Goal: Task Accomplishment & Management: Use online tool/utility

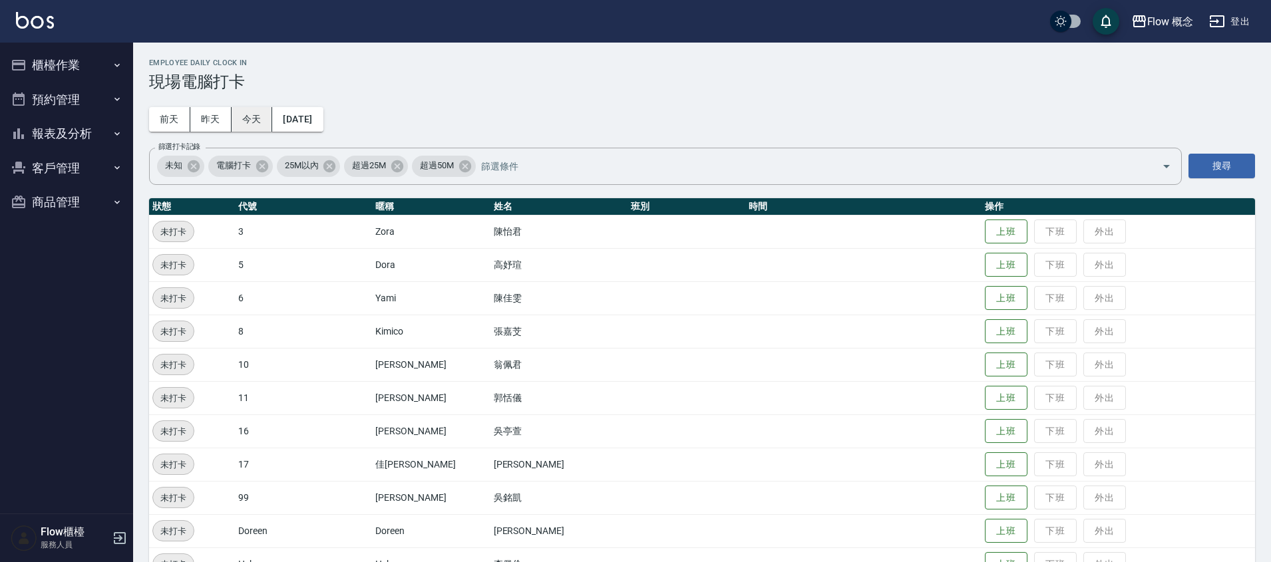
click at [254, 113] on button "今天" at bounding box center [252, 119] width 41 height 25
click at [249, 117] on button "今天" at bounding box center [252, 119] width 41 height 25
click at [175, 119] on button "前天" at bounding box center [169, 119] width 41 height 25
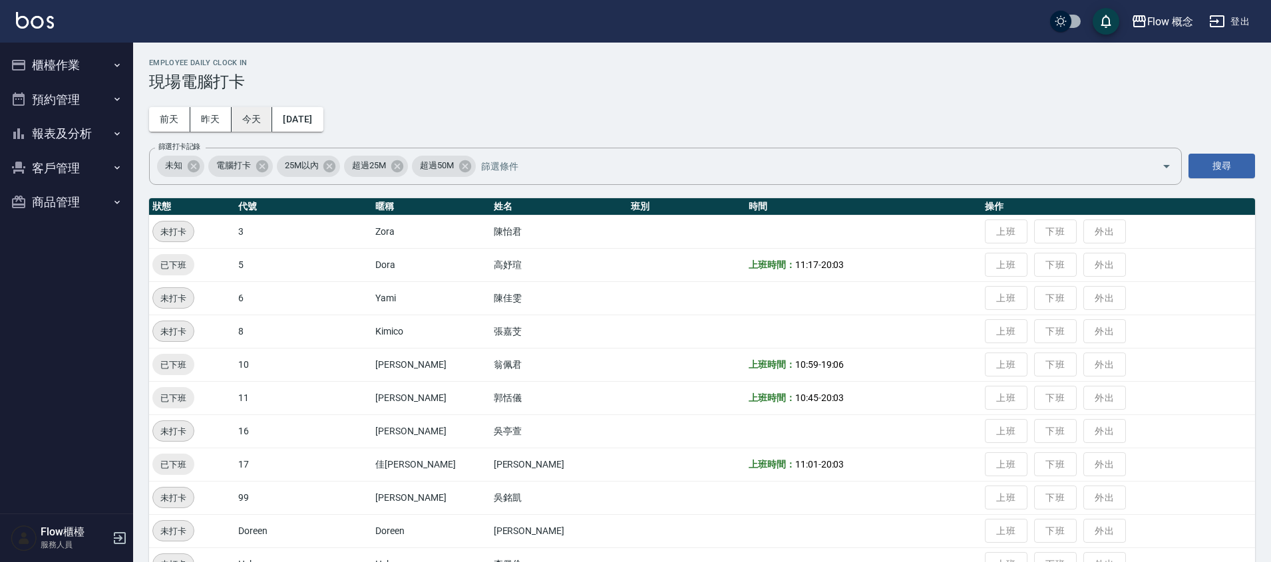
click at [252, 122] on button "今天" at bounding box center [252, 119] width 41 height 25
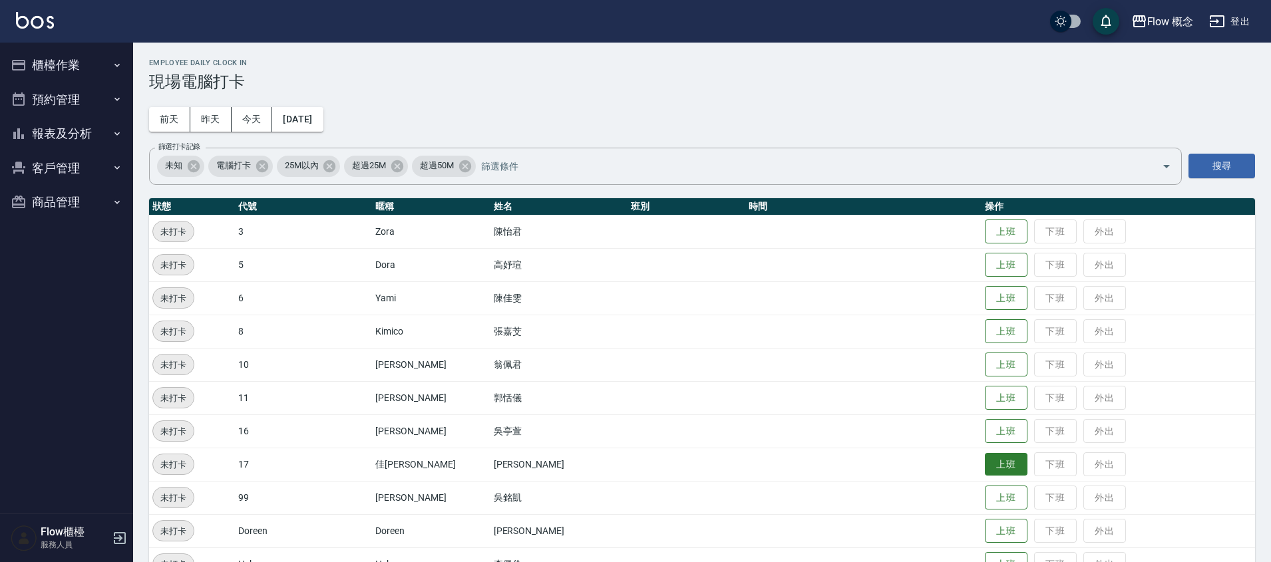
click at [985, 468] on button "上班" at bounding box center [1006, 464] width 43 height 23
click at [985, 365] on button "上班" at bounding box center [1006, 364] width 43 height 23
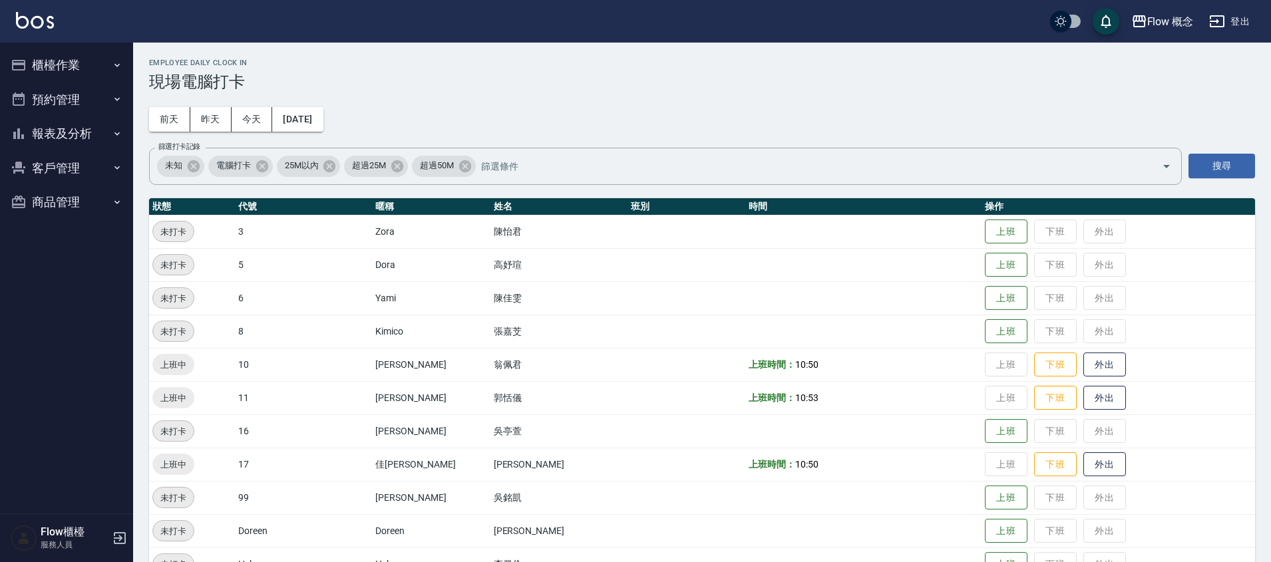
click at [108, 75] on button "櫃檯作業" at bounding box center [66, 65] width 122 height 35
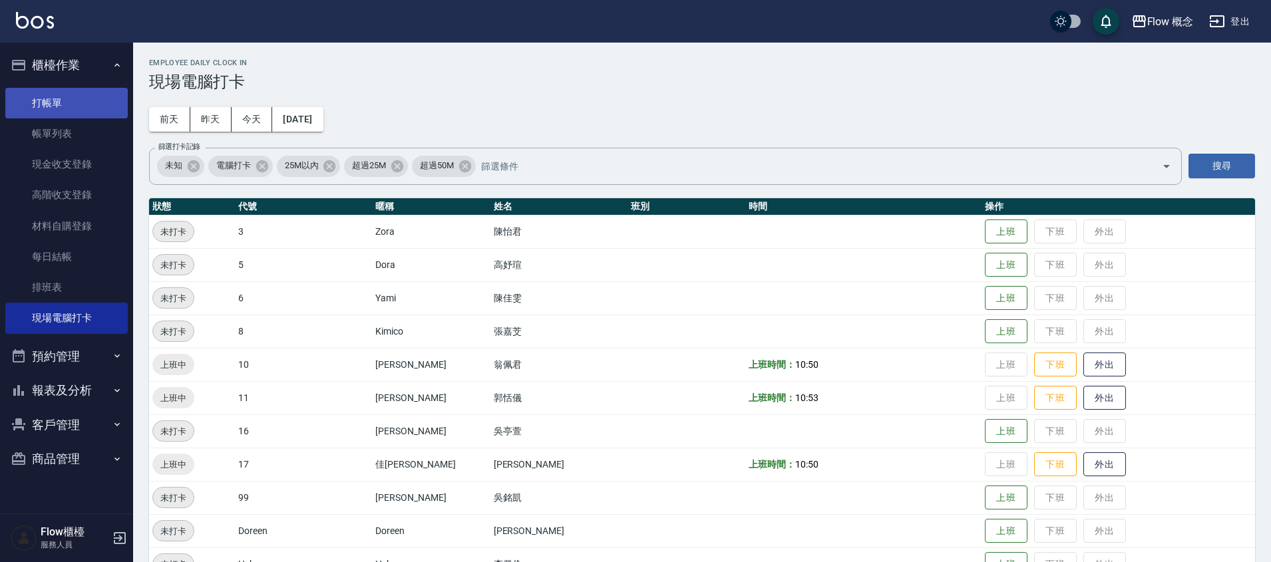
click at [108, 106] on link "打帳單" at bounding box center [66, 103] width 122 height 31
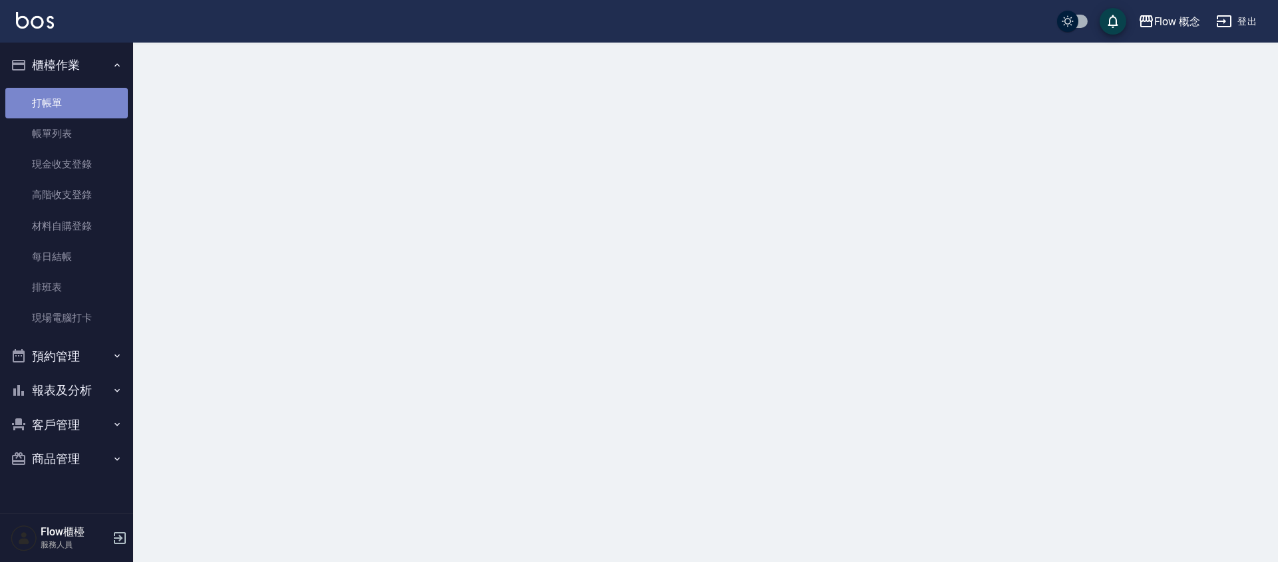
click at [108, 106] on link "打帳單" at bounding box center [66, 103] width 122 height 31
